Goal: Find specific page/section: Find specific page/section

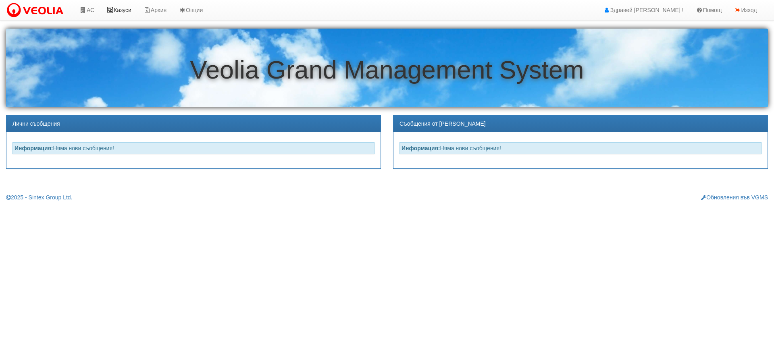
click at [129, 9] on link "Казуси" at bounding box center [118, 10] width 37 height 20
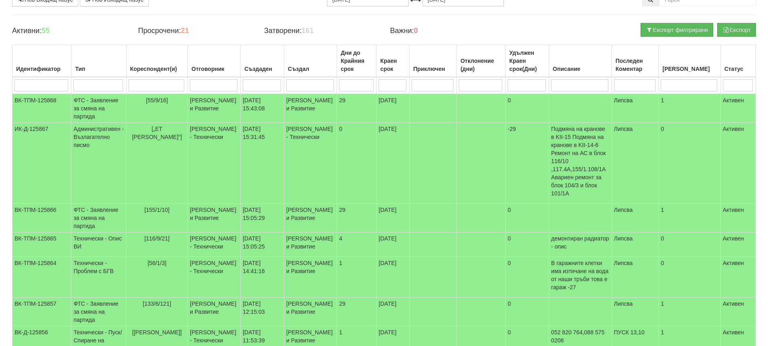
scroll to position [81, 0]
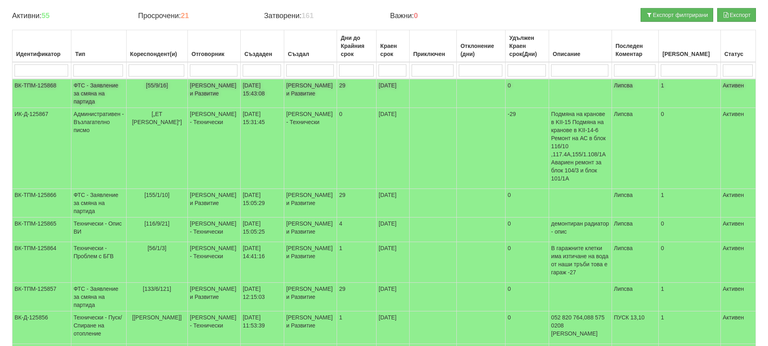
click at [230, 97] on td "Миглена Михова - Клиенти и Развитие" at bounding box center [214, 93] width 53 height 29
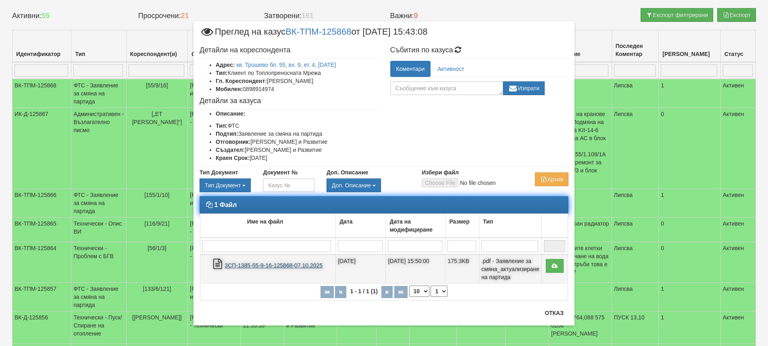
click at [287, 266] on link "ЗСП-1385-55-9-16-125868-07.10.2025" at bounding box center [274, 266] width 98 height 6
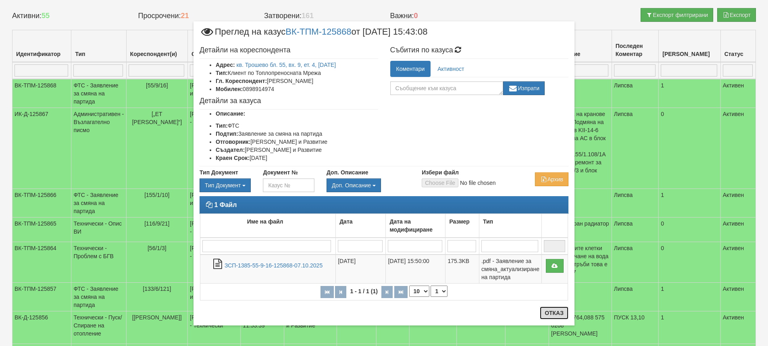
click at [554, 313] on button "Отказ" at bounding box center [554, 313] width 29 height 13
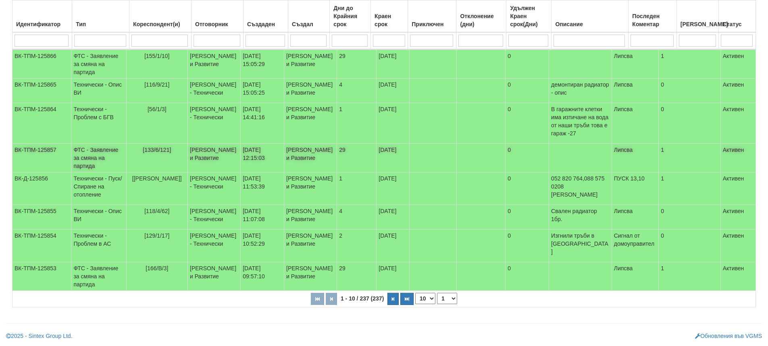
scroll to position [256, 0]
click at [394, 299] on icon "button" at bounding box center [393, 299] width 2 height 4
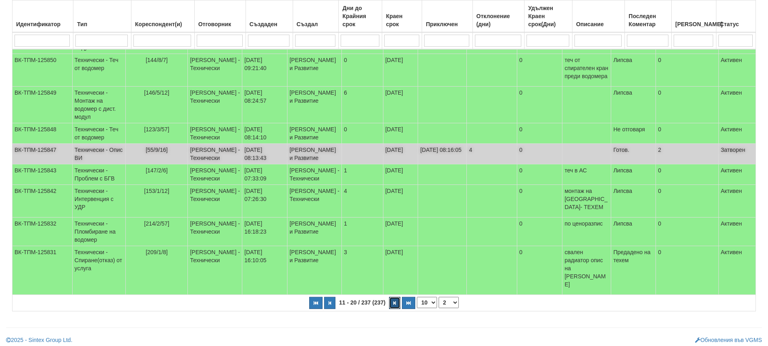
scroll to position [192, 0]
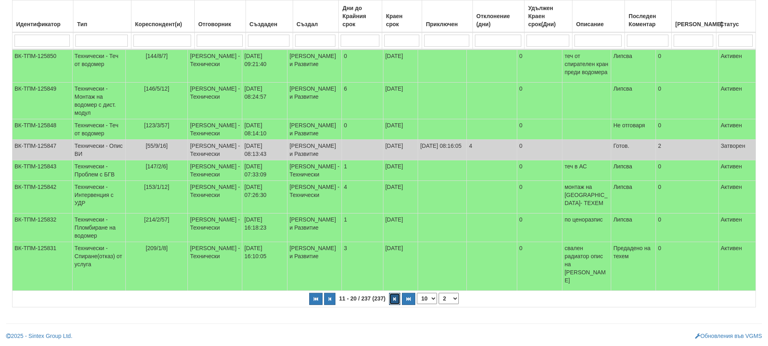
click at [394, 300] on icon "button" at bounding box center [395, 299] width 2 height 4
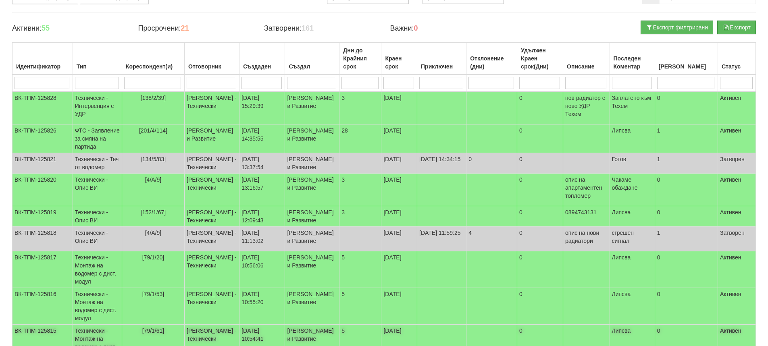
scroll to position [30, 0]
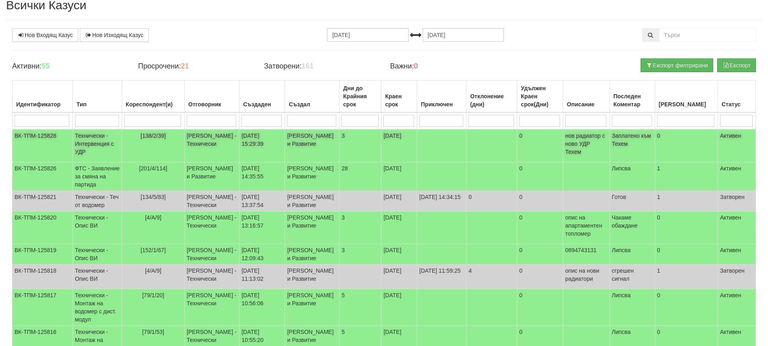
click at [441, 145] on td at bounding box center [441, 145] width 49 height 33
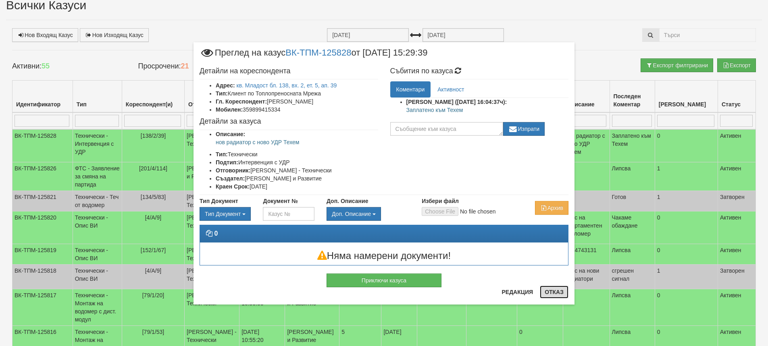
click at [554, 290] on button "Отказ" at bounding box center [554, 292] width 29 height 13
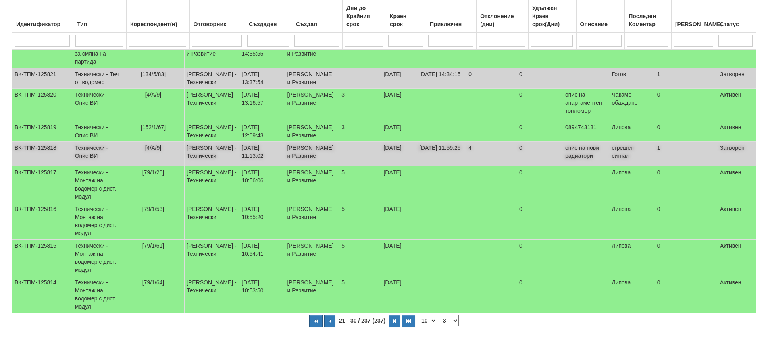
scroll to position [192, 0]
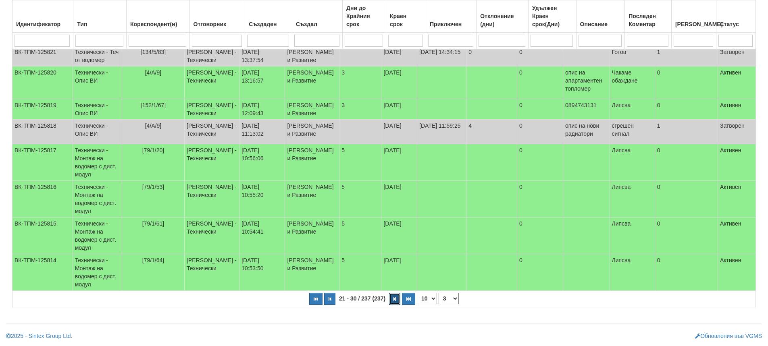
click at [394, 297] on button "button" at bounding box center [394, 299] width 11 height 12
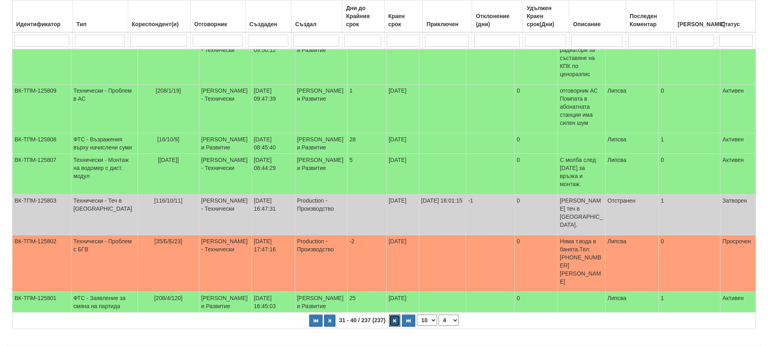
scroll to position [216, 0]
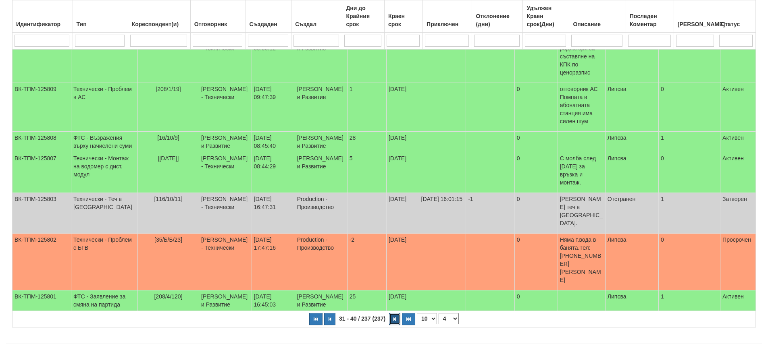
click at [396, 317] on icon "button" at bounding box center [395, 319] width 2 height 4
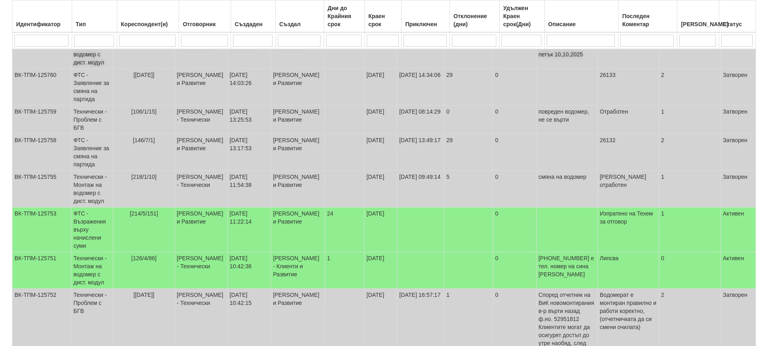
scroll to position [292, 0]
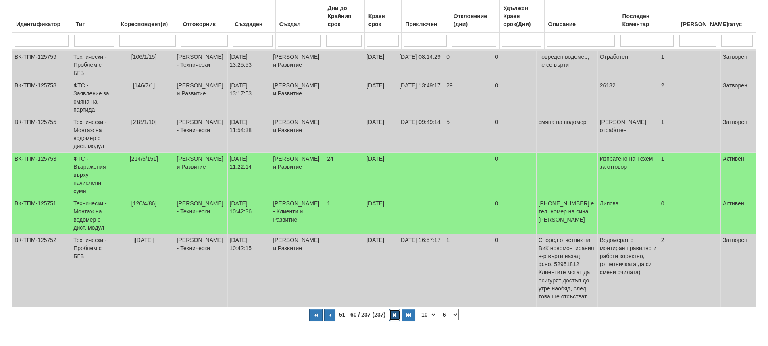
click at [394, 313] on icon "button" at bounding box center [395, 315] width 2 height 4
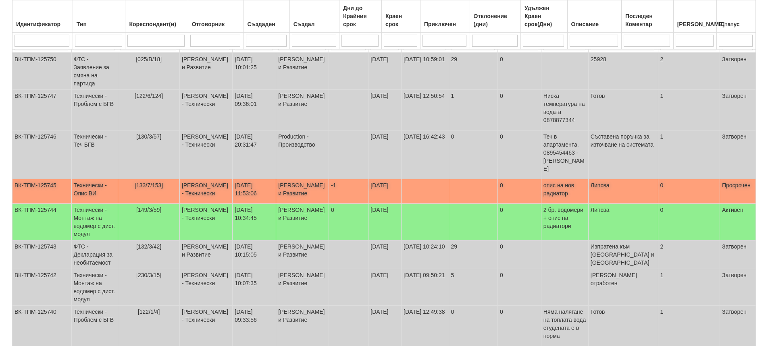
scroll to position [139, 0]
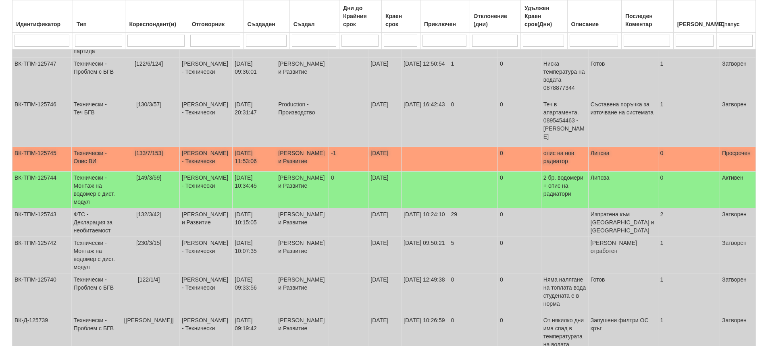
click at [232, 147] on td "Петър Добрев - Технически" at bounding box center [205, 159] width 53 height 25
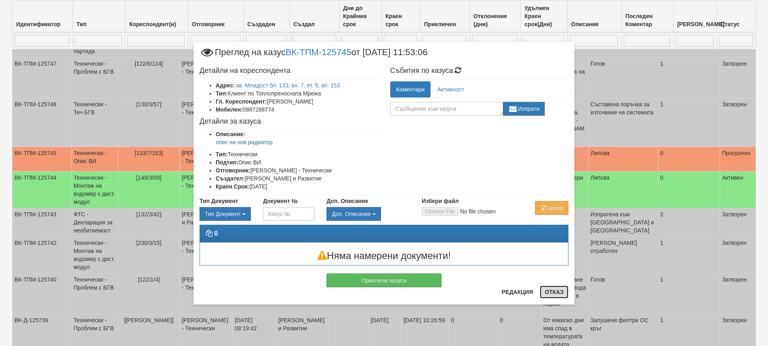
click at [558, 294] on button "Отказ" at bounding box center [554, 292] width 29 height 13
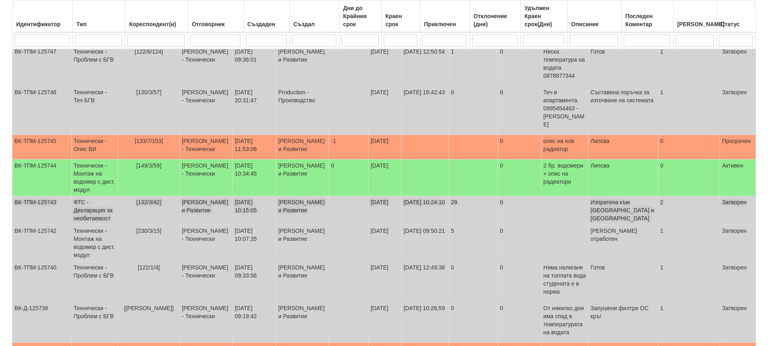
scroll to position [220, 0]
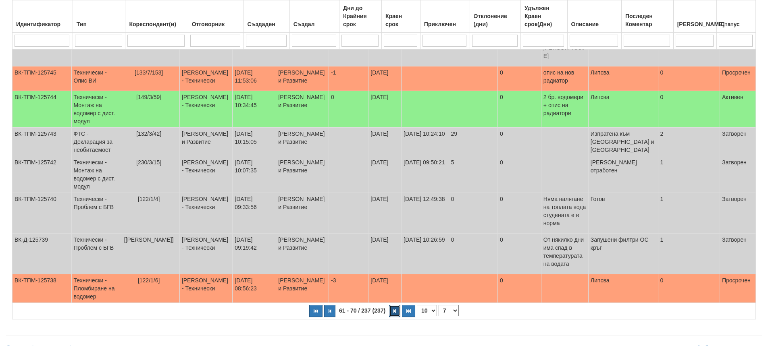
click at [396, 305] on button "button" at bounding box center [394, 311] width 11 height 12
select select "8"
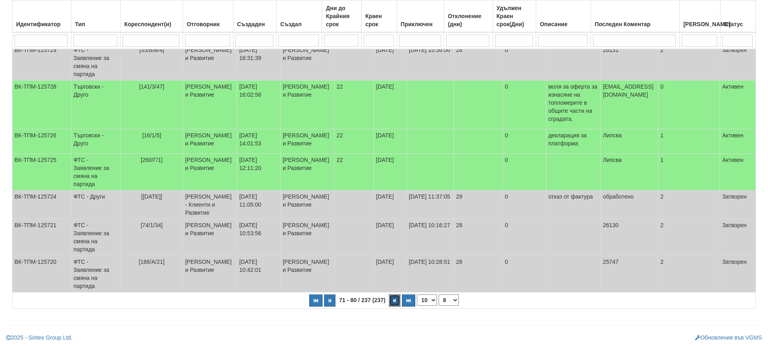
scroll to position [282, 0]
